Goal: Transaction & Acquisition: Purchase product/service

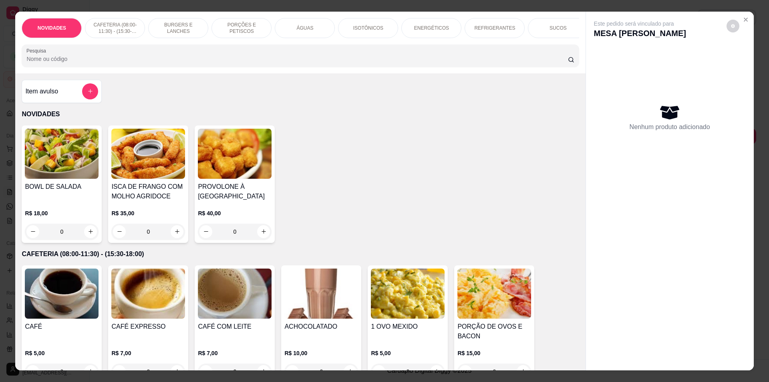
click at [392, 60] on input "Pesquisa" at bounding box center [296, 59] width 541 height 8
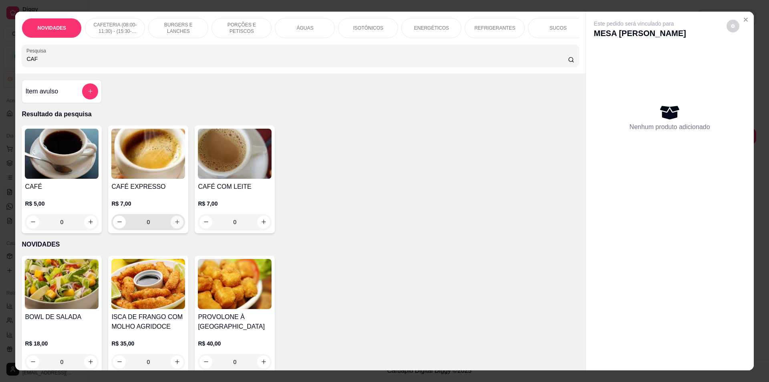
type input "CAF"
click at [174, 225] on icon "increase-product-quantity" at bounding box center [177, 222] width 6 height 6
type input "1"
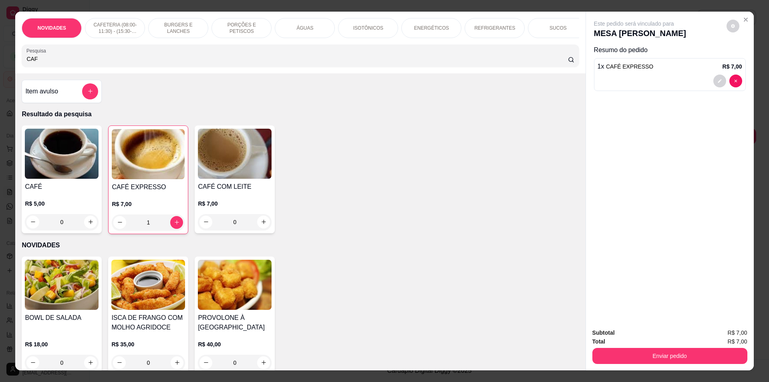
click at [314, 28] on div "ÁGUAS" at bounding box center [305, 28] width 60 height 20
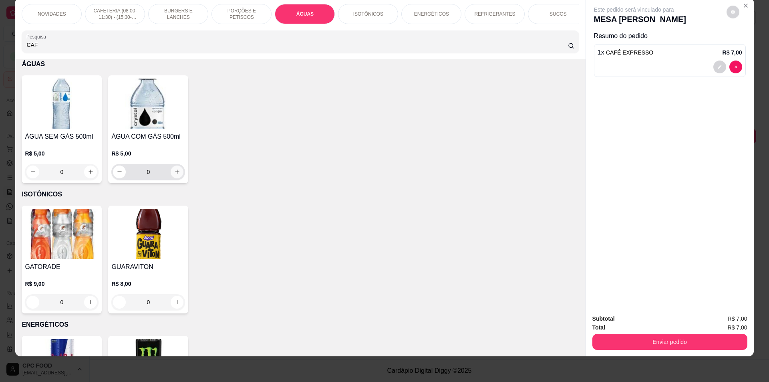
click at [174, 175] on icon "increase-product-quantity" at bounding box center [177, 172] width 6 height 6
type input "1"
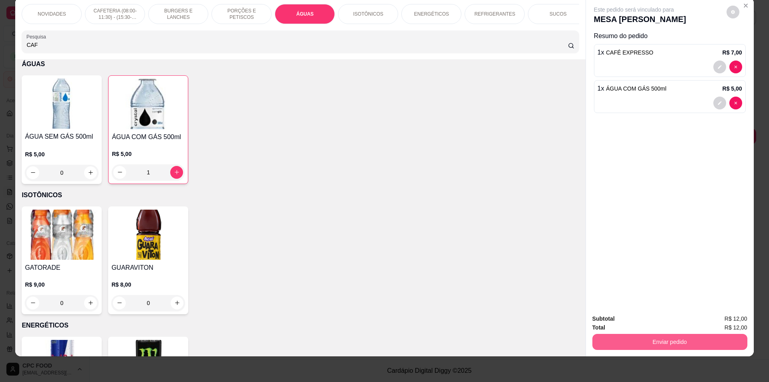
click at [627, 339] on button "Enviar pedido" at bounding box center [669, 342] width 155 height 16
click at [618, 323] on button "Não registrar e enviar pedido" at bounding box center [642, 321] width 83 height 15
